Goal: Task Accomplishment & Management: Use online tool/utility

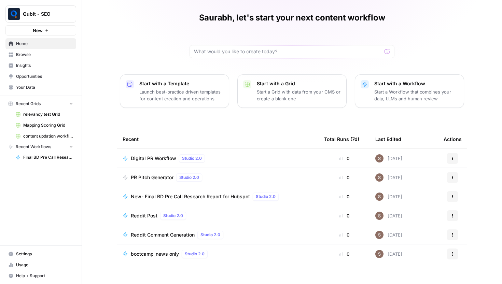
scroll to position [30, 0]
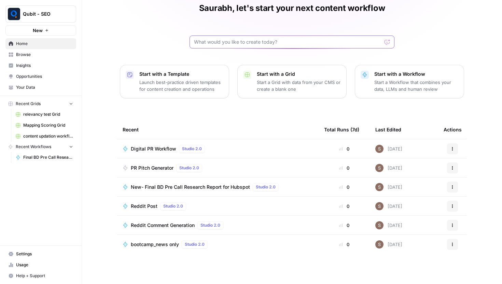
click at [237, 42] on input "text" at bounding box center [288, 42] width 188 height 7
click at [31, 53] on span "Browse" at bounding box center [44, 55] width 57 height 6
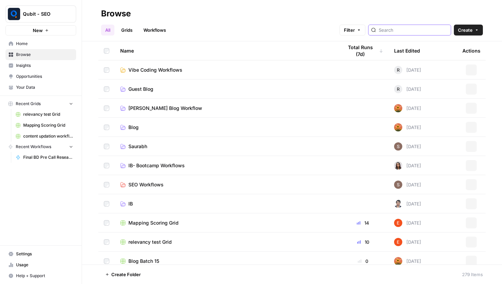
click at [412, 30] on input "search" at bounding box center [413, 30] width 69 height 7
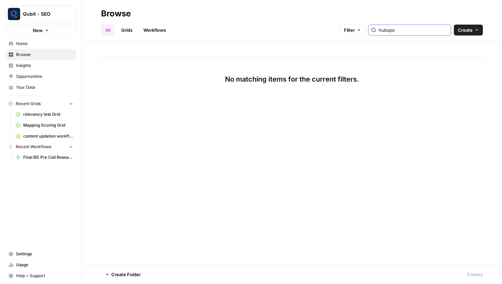
type input "hubspot"
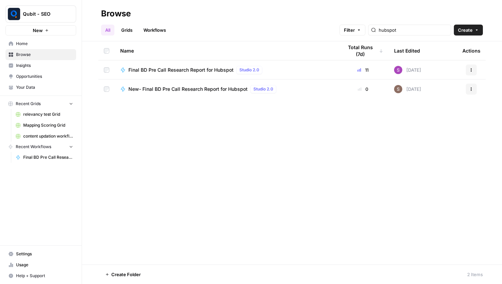
click at [326, 73] on div "Final BD Pre Call Research Report for Hubspot Studio 2.0" at bounding box center [226, 70] width 212 height 8
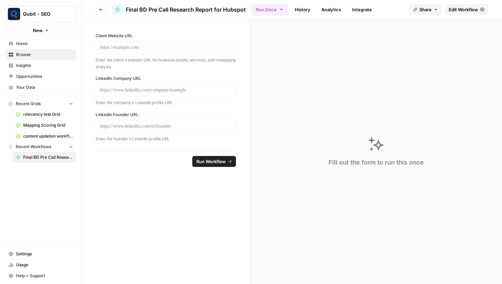
click at [458, 7] on span "Edit Workflow" at bounding box center [463, 9] width 29 height 7
